Goal: Task Accomplishment & Management: Use online tool/utility

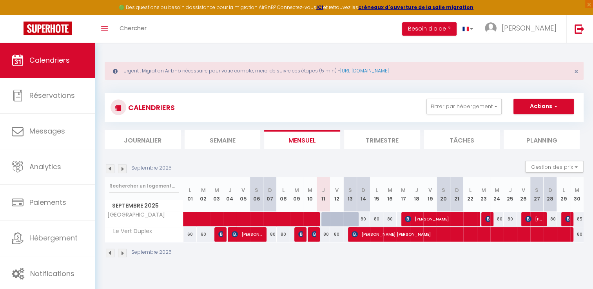
click at [122, 170] on img at bounding box center [122, 169] width 9 height 9
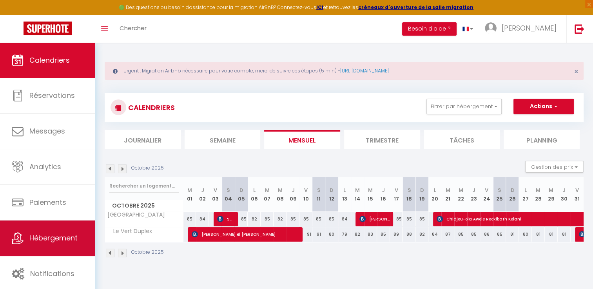
scroll to position [42, 0]
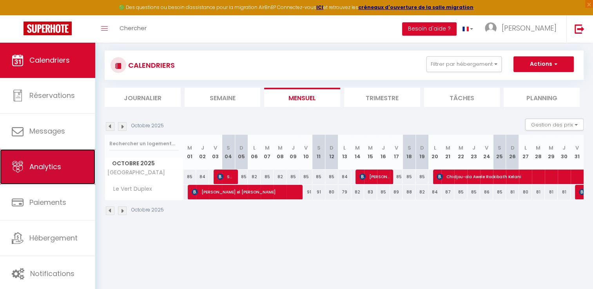
click at [44, 169] on span "Analytics" at bounding box center [45, 167] width 32 height 10
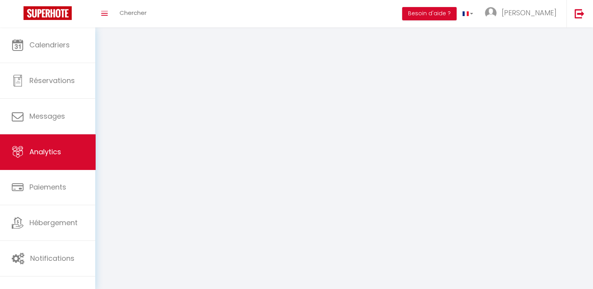
select select "2025"
select select "9"
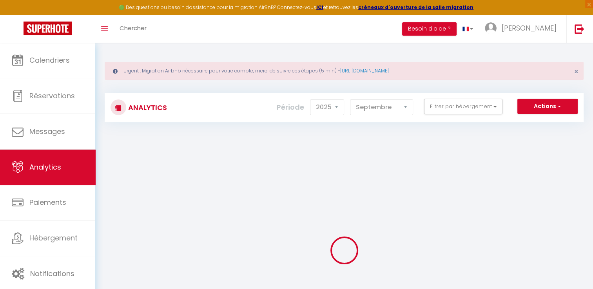
checkbox input "false"
checkbox Disneyland "false"
checkbox Duplex "false"
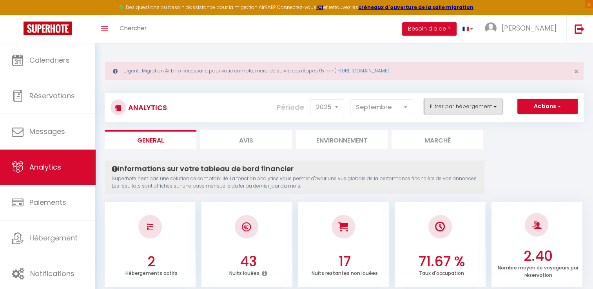
click at [445, 102] on button "Filtrer par hébergement" at bounding box center [463, 107] width 78 height 16
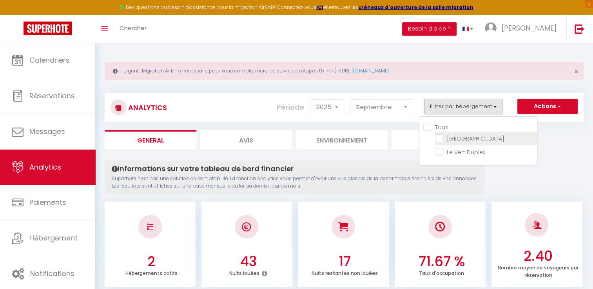
click at [451, 136] on Disneyland "checkbox" at bounding box center [486, 138] width 102 height 8
checkbox Disneyland "true"
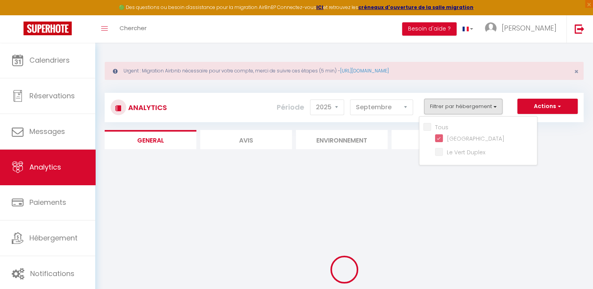
checkbox Duplex "false"
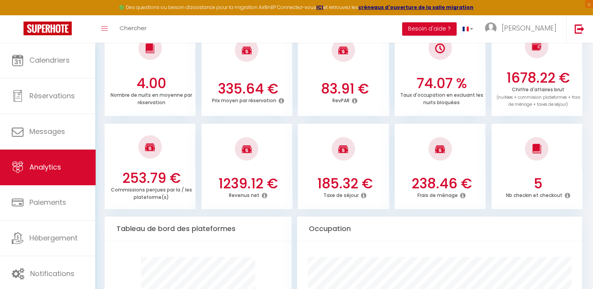
scroll to position [274, 0]
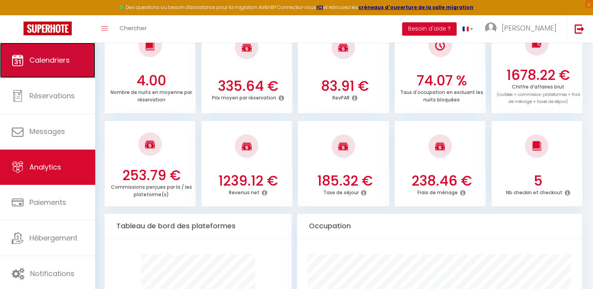
click at [35, 58] on span "Calendriers" at bounding box center [49, 60] width 40 height 10
